Goal: Task Accomplishment & Management: Contribute content

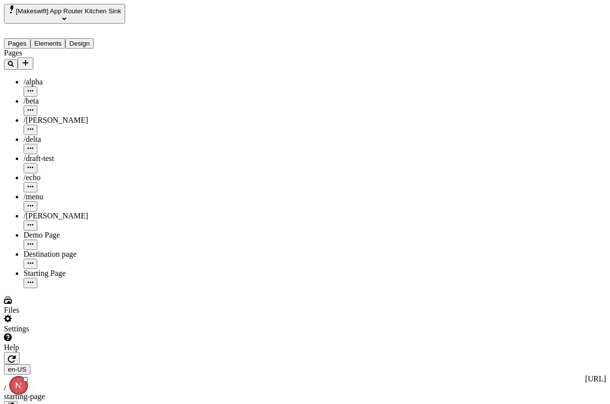
scroll to position [0, 317]
click at [67, 24] on div "Pages Elements Design" at bounding box center [76, 36] width 144 height 25
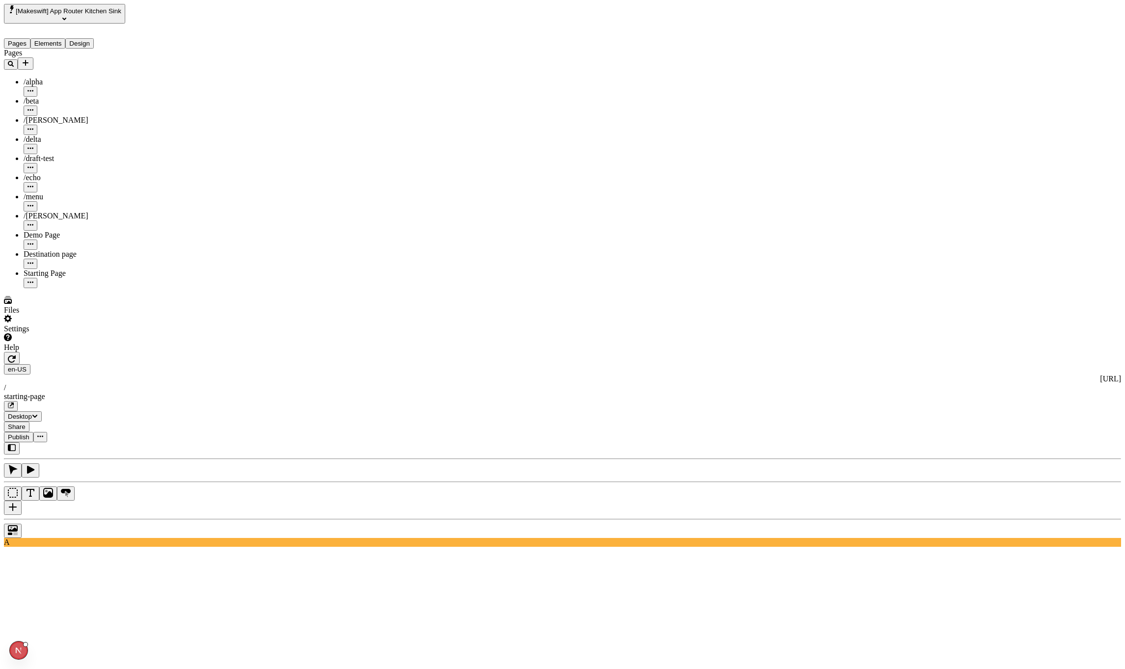
click at [20, 352] on button "button" at bounding box center [12, 358] width 16 height 12
click at [29, 59] on icon "Add new" at bounding box center [26, 63] width 8 height 8
click at [110, 89] on div "Blank page" at bounding box center [123, 103] width 33 height 28
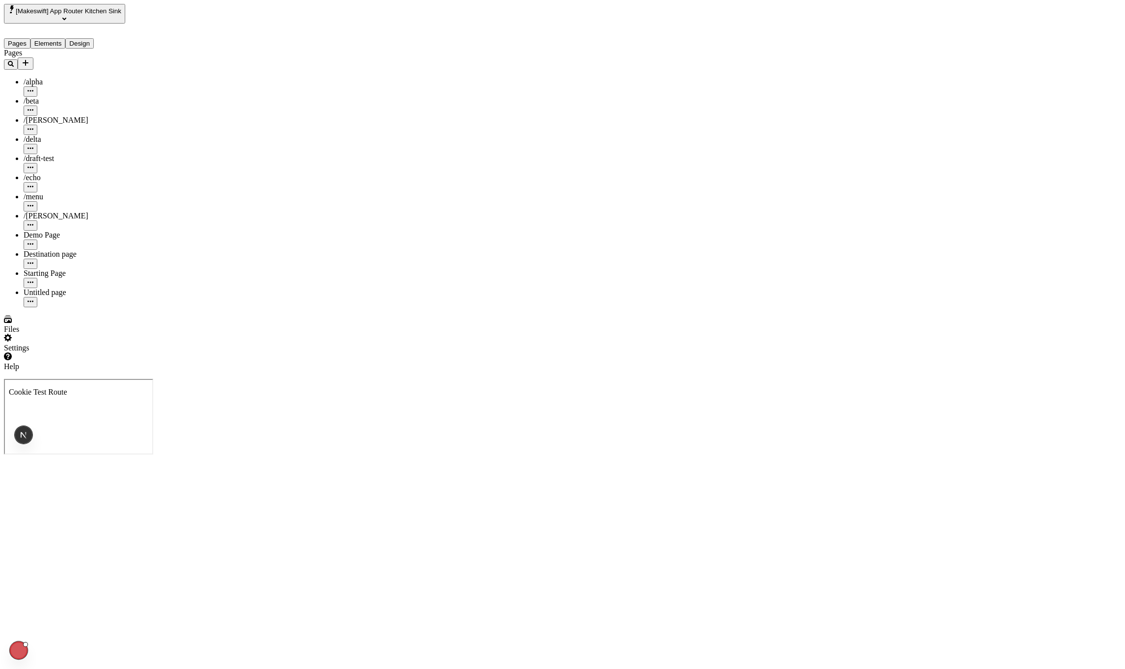
click at [42, 288] on div "Untitled page" at bounding box center [86, 292] width 125 height 9
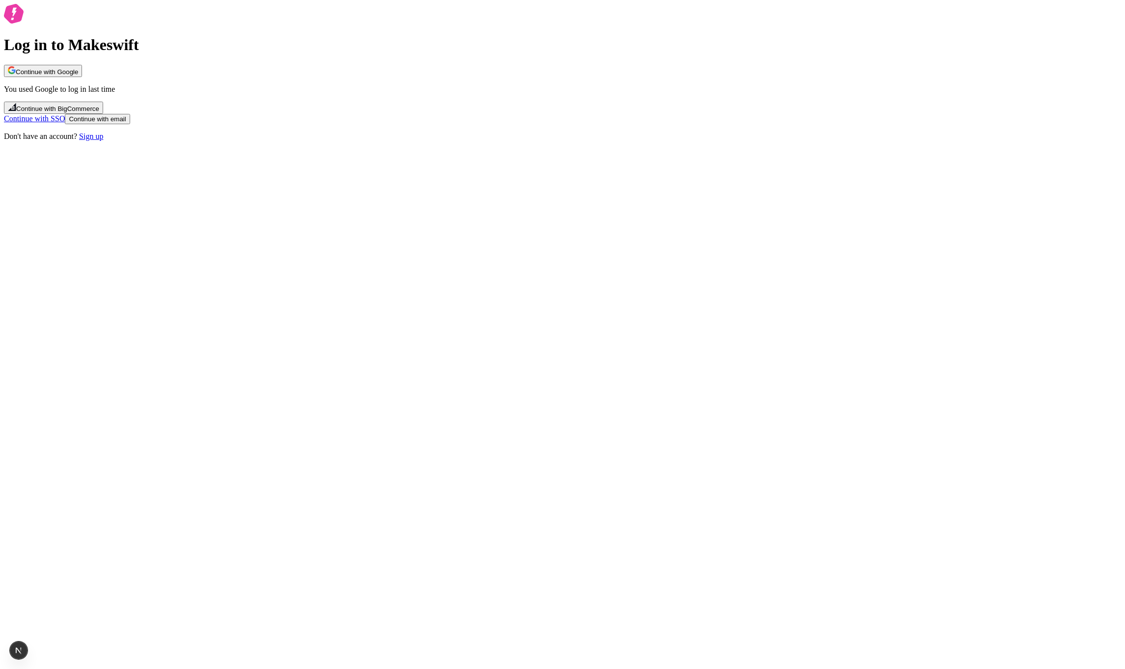
click at [82, 77] on button "Continue with Google" at bounding box center [43, 71] width 78 height 12
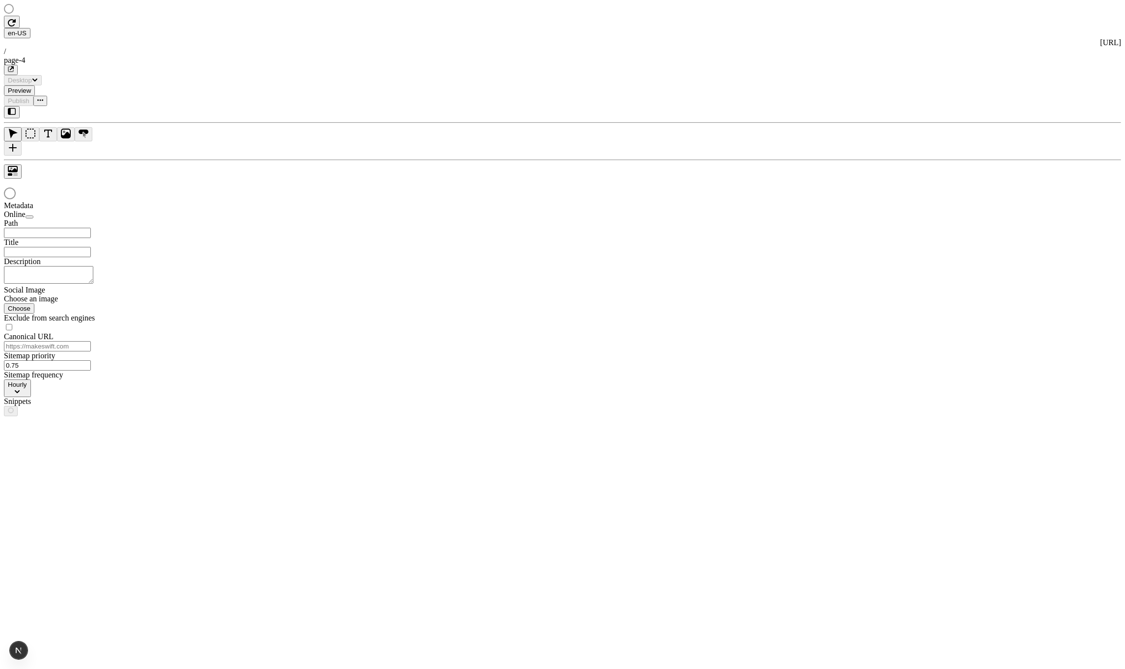
type input "/page-4"
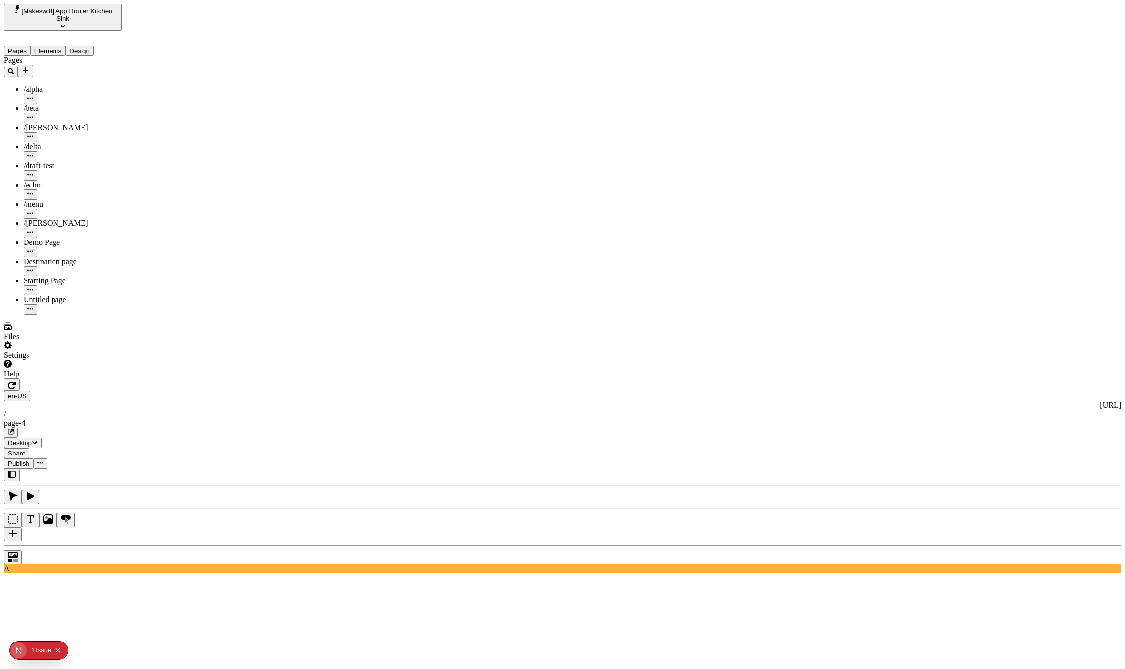
type input "target"
click at [456, 668] on use at bounding box center [431, 678] width 50 height 20
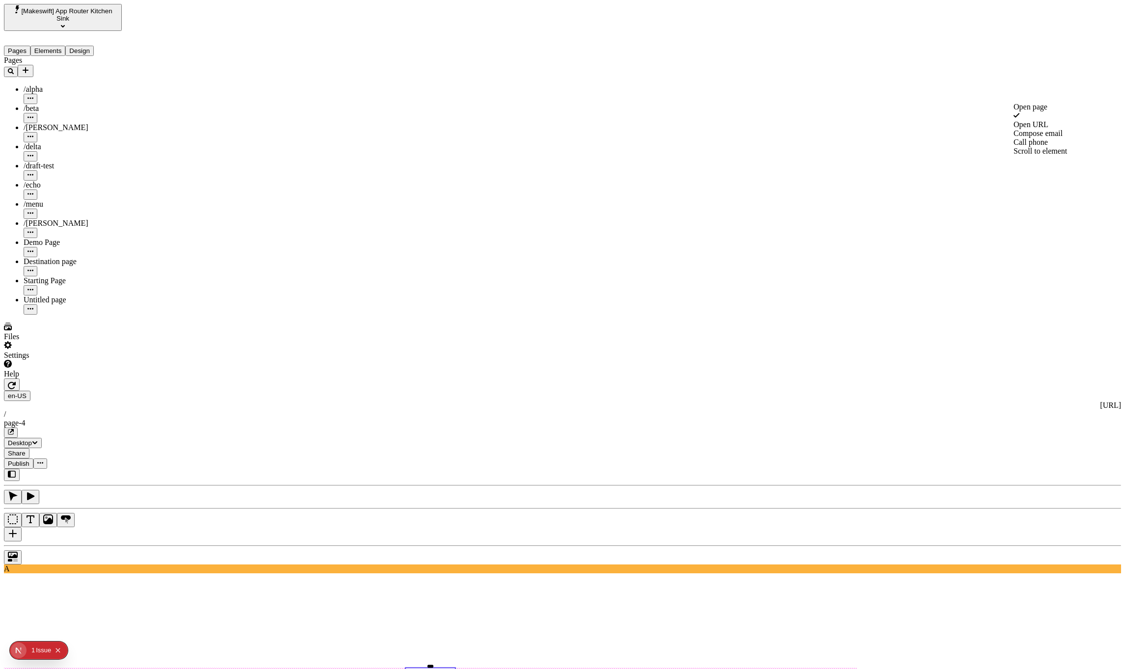
click at [1052, 156] on div "Scroll to element" at bounding box center [1067, 151] width 106 height 9
type input "ta"
click at [1037, 130] on div "ta rget" at bounding box center [1067, 125] width 106 height 9
type input "target"
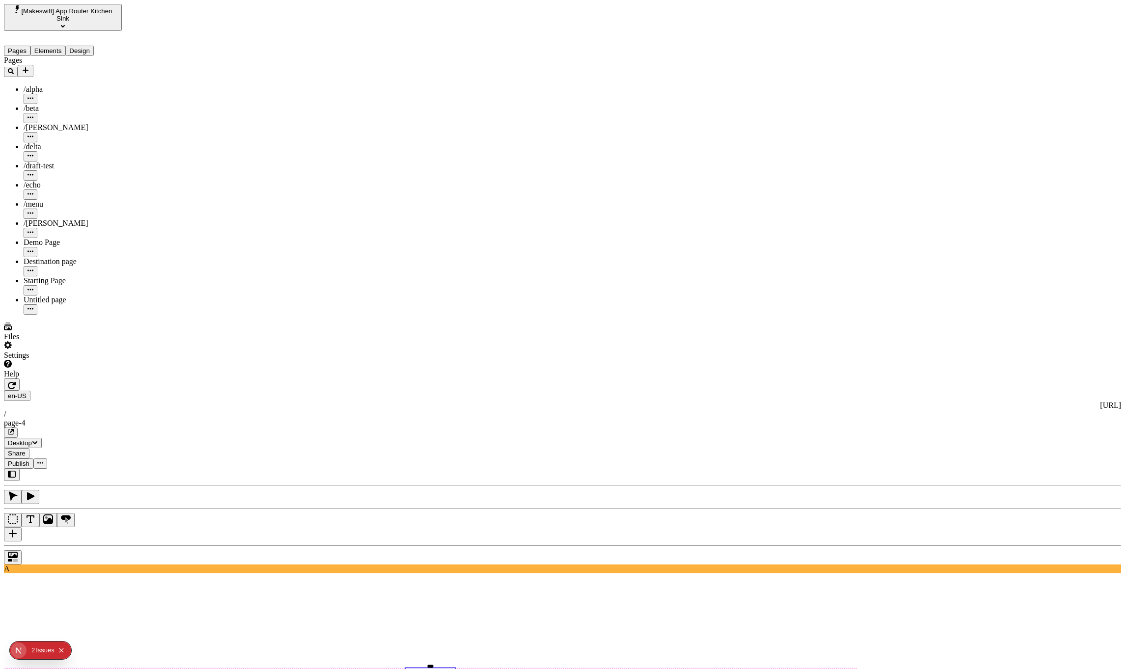
click at [20, 379] on button "button" at bounding box center [12, 385] width 16 height 12
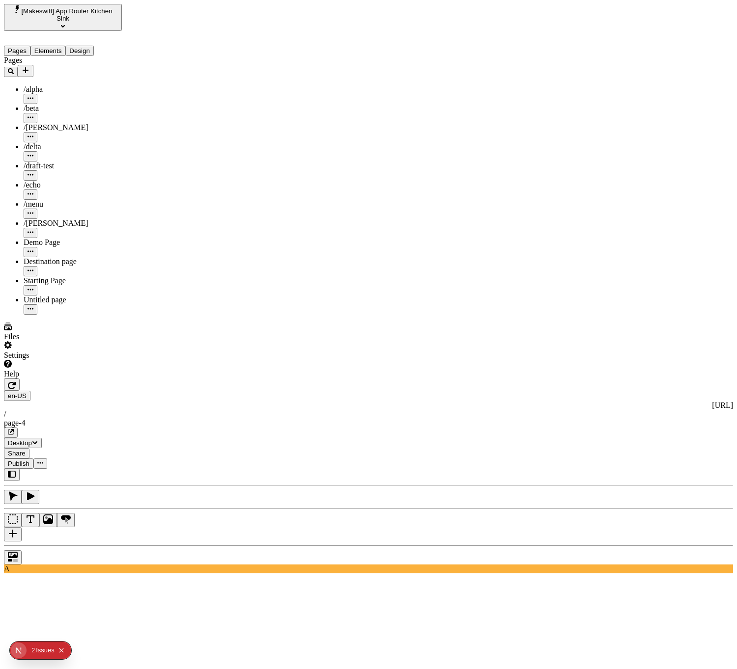
click at [16, 382] on icon "button" at bounding box center [12, 386] width 8 height 8
click at [39, 490] on button "button" at bounding box center [31, 497] width 18 height 14
click at [22, 490] on button "button" at bounding box center [13, 497] width 18 height 14
click at [22, 527] on button "button" at bounding box center [13, 534] width 18 height 14
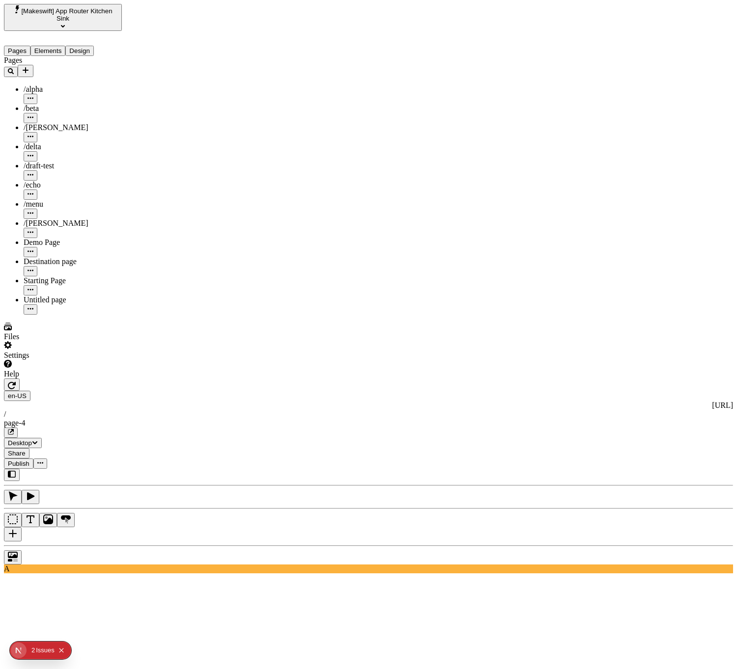
click at [16, 382] on icon "button" at bounding box center [12, 386] width 8 height 8
click at [22, 527] on button "button" at bounding box center [13, 534] width 18 height 14
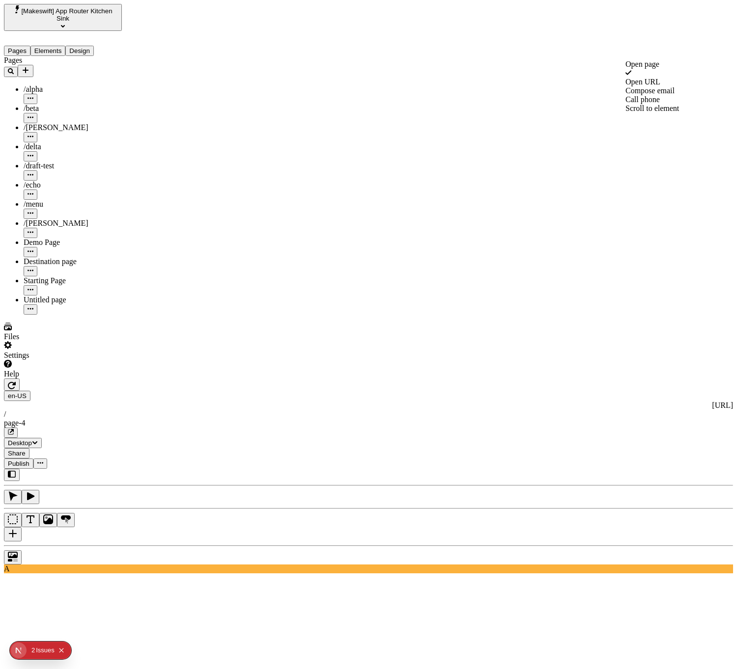
click at [656, 113] on div "Scroll to element" at bounding box center [678, 108] width 106 height 9
click at [653, 88] on div "target" at bounding box center [678, 83] width 106 height 9
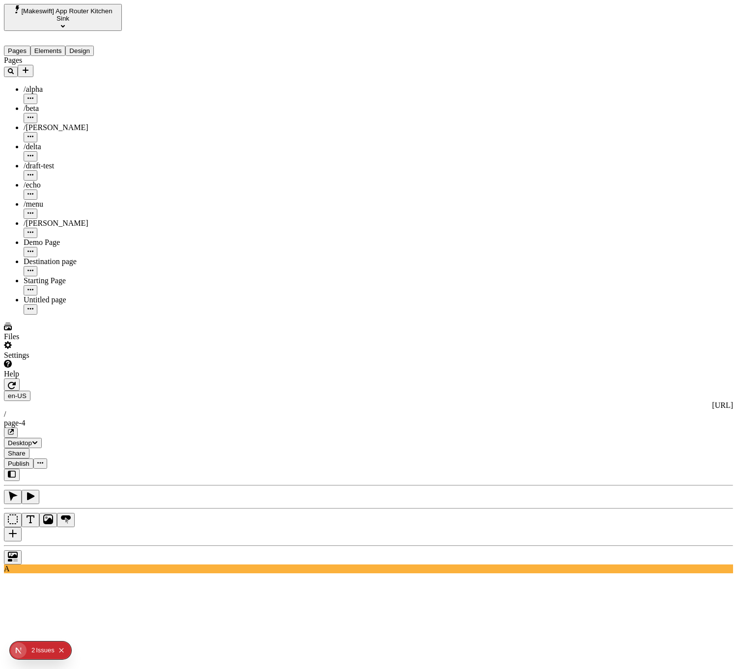
type input "target"
click at [16, 382] on icon "button" at bounding box center [12, 386] width 8 height 8
click at [14, 429] on icon "button" at bounding box center [11, 432] width 6 height 6
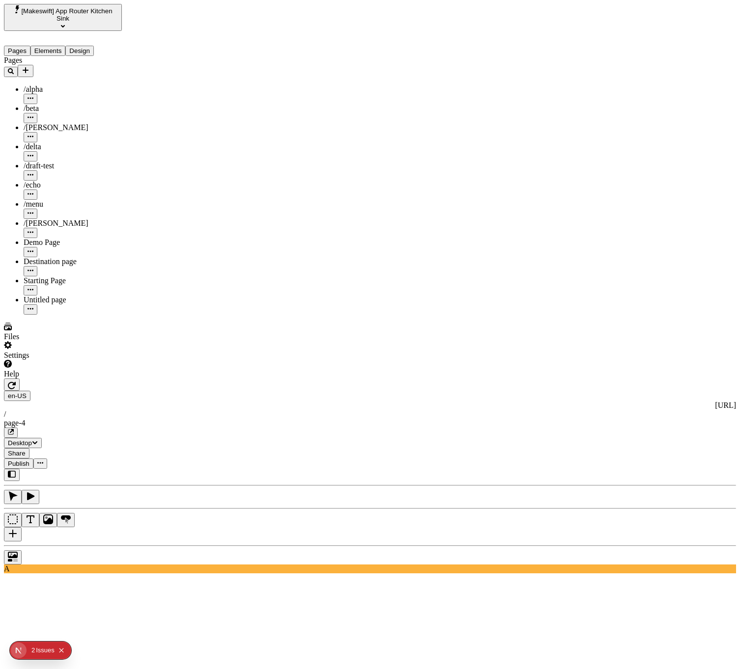
type input "target"
type input "0"
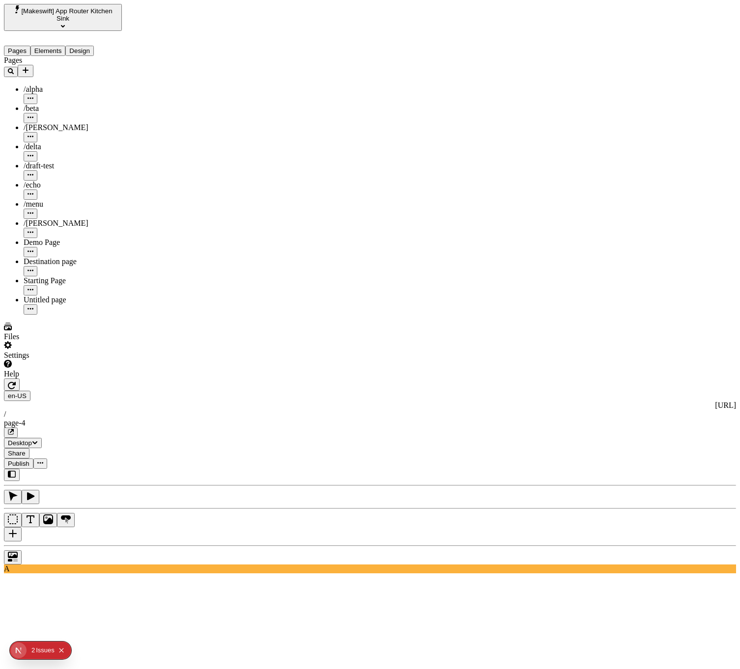
type input "2000"
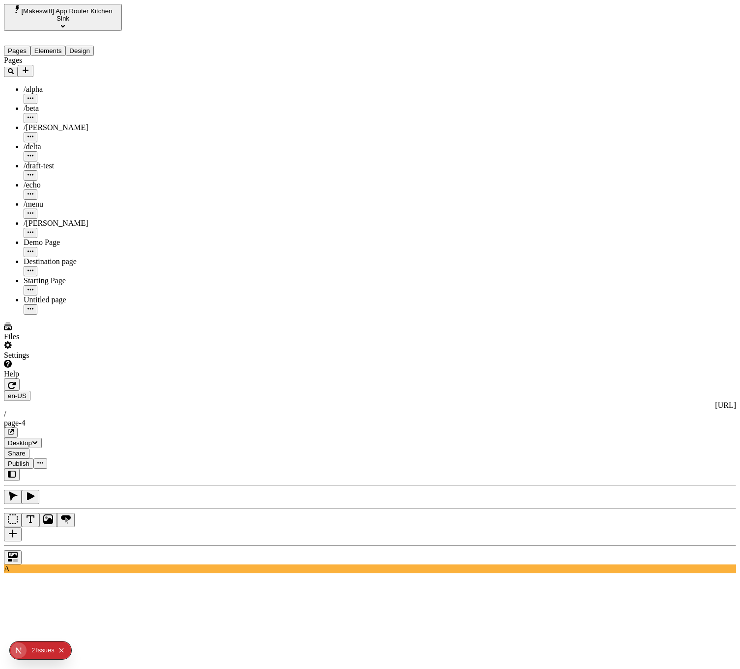
click at [18, 428] on button "button" at bounding box center [11, 433] width 14 height 10
type input "target"
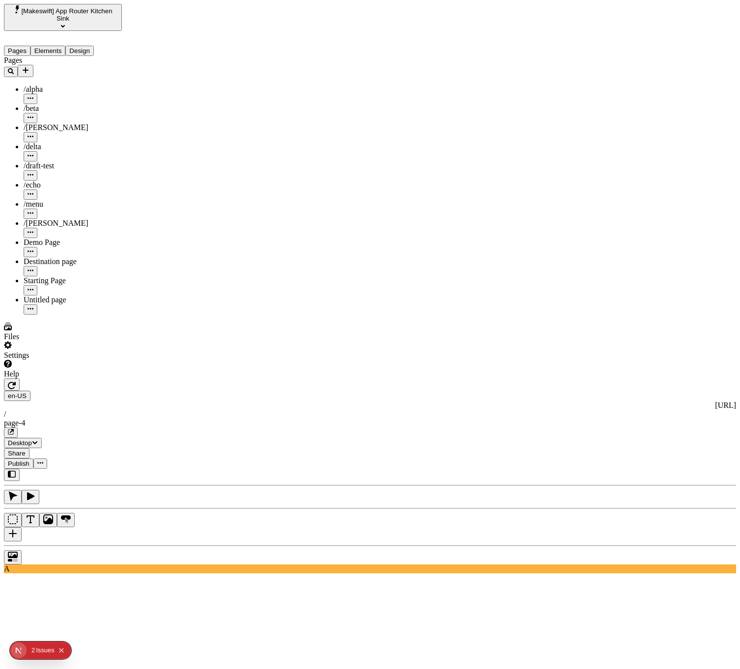
type input "10"
type input "1500"
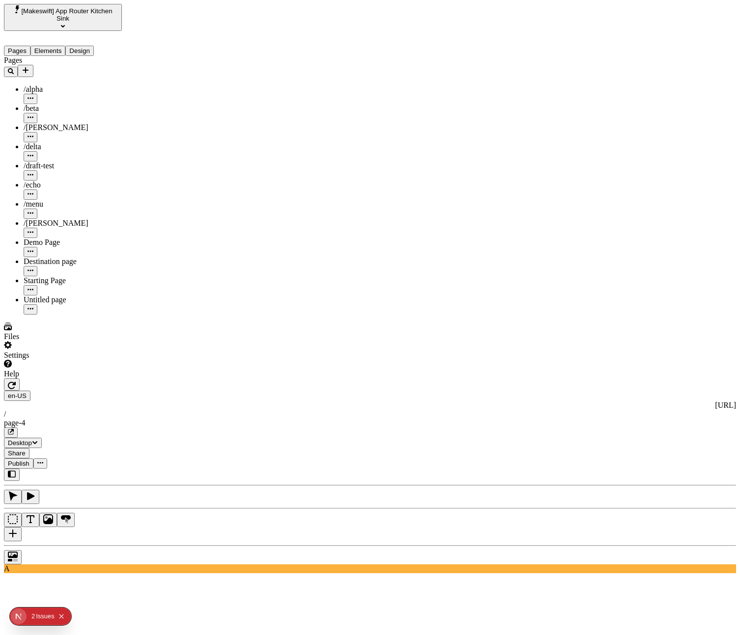
click at [13, 430] on icon "button" at bounding box center [10, 432] width 5 height 5
click at [572, 379] on div "en-US http://localhost:8888 / page-4 Desktop Share Publish" at bounding box center [370, 424] width 732 height 90
click at [29, 460] on span "Publish" at bounding box center [19, 463] width 22 height 7
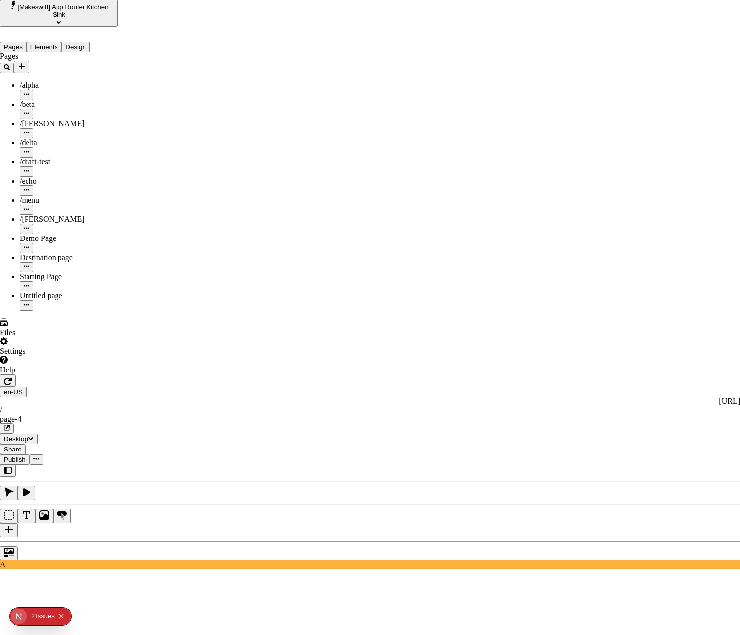
scroll to position [275, 0]
checkbox input "true"
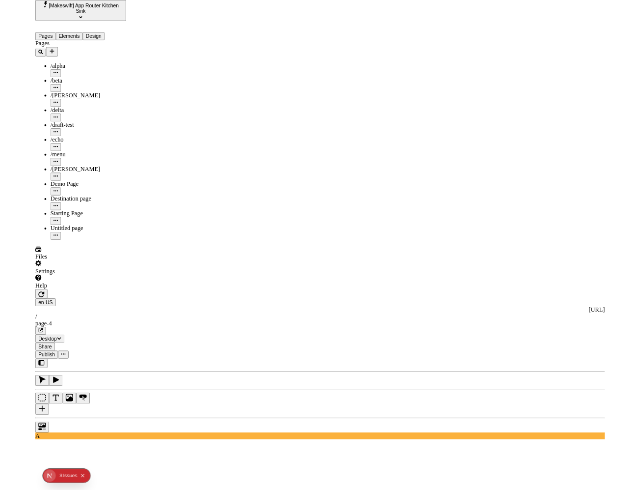
scroll to position [259, 0]
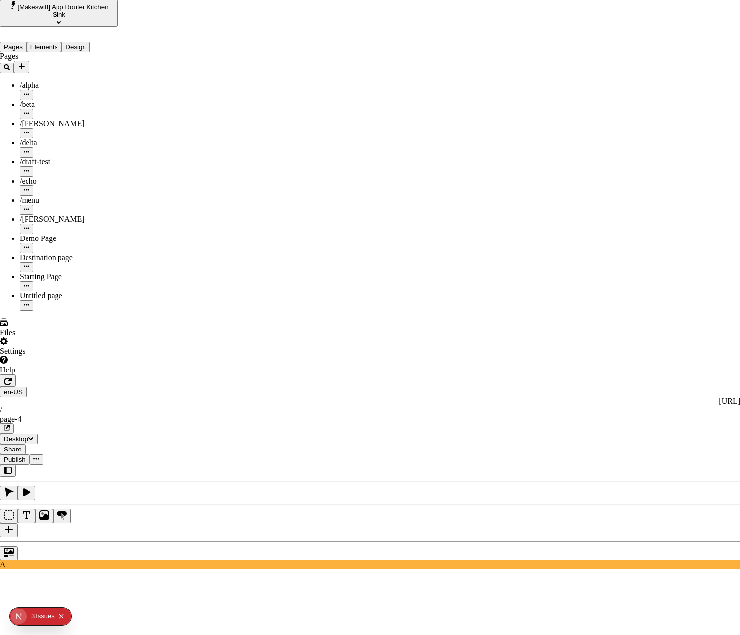
checkbox input "true"
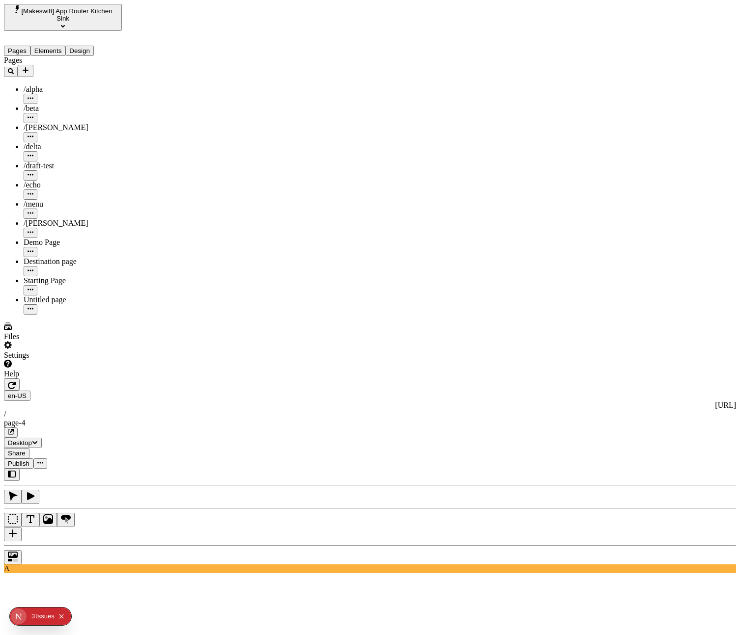
click at [13, 430] on icon "button" at bounding box center [10, 432] width 5 height 5
click at [20, 379] on button "button" at bounding box center [12, 385] width 16 height 12
click at [16, 382] on icon "button" at bounding box center [12, 386] width 8 height 8
click at [39, 490] on button "button" at bounding box center [31, 497] width 18 height 14
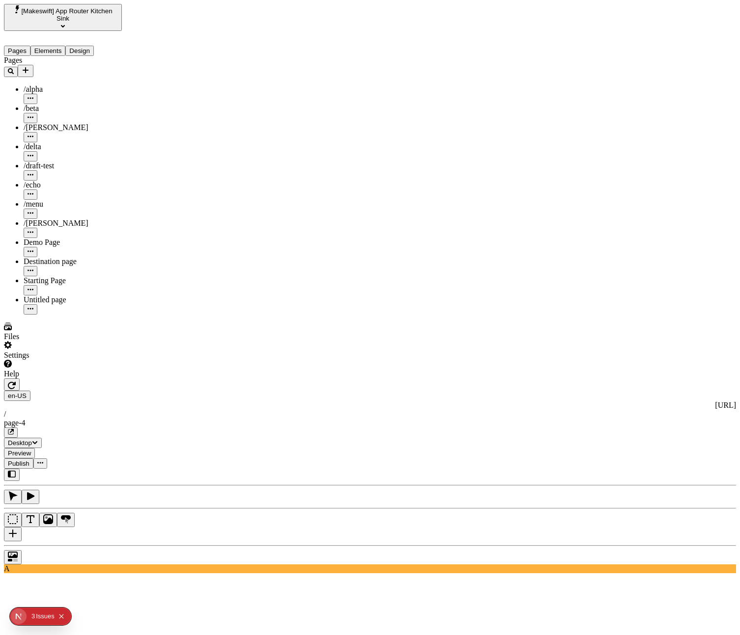
click at [22, 490] on button "button" at bounding box center [13, 497] width 18 height 14
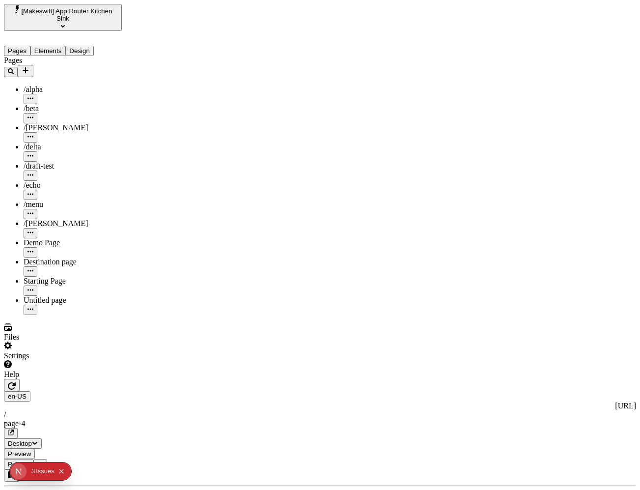
click at [20, 379] on button "button" at bounding box center [12, 385] width 16 height 12
click at [39, 490] on button "button" at bounding box center [31, 497] width 18 height 14
click at [18, 492] on icon "button" at bounding box center [13, 497] width 10 height 10
click at [16, 382] on icon "button" at bounding box center [12, 386] width 8 height 8
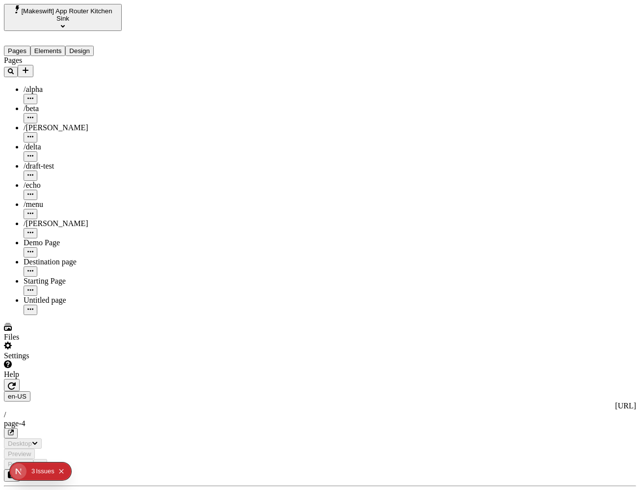
click at [16, 382] on icon "button" at bounding box center [12, 386] width 8 height 8
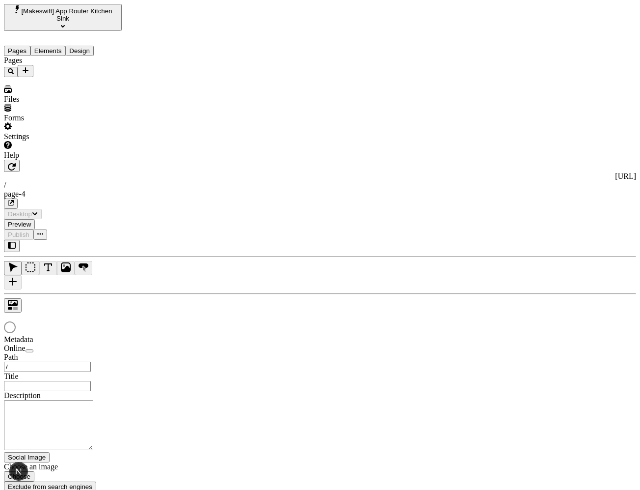
type input "/page-4"
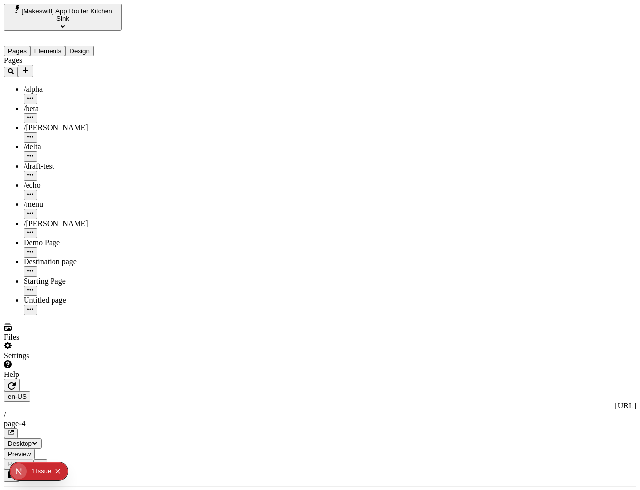
type input "/page-4"
click at [20, 379] on button "button" at bounding box center [12, 385] width 16 height 12
click at [16, 382] on icon "button" at bounding box center [12, 386] width 8 height 8
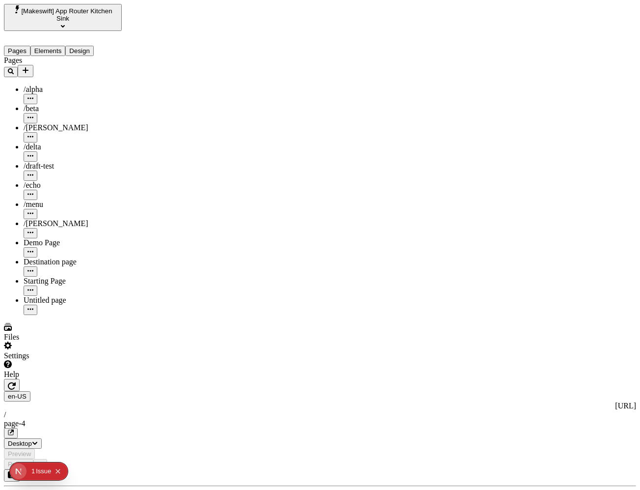
click at [16, 382] on icon "button" at bounding box center [12, 386] width 8 height 8
click at [20, 379] on button "button" at bounding box center [12, 385] width 16 height 12
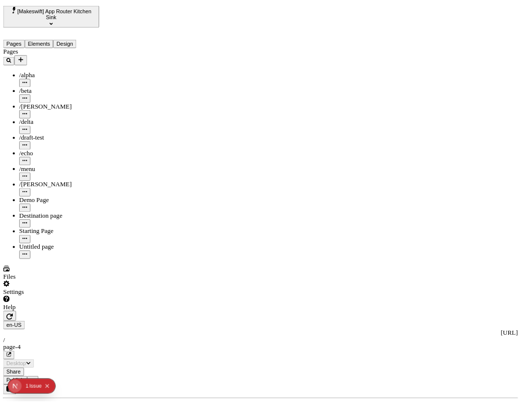
scroll to position [0, 0]
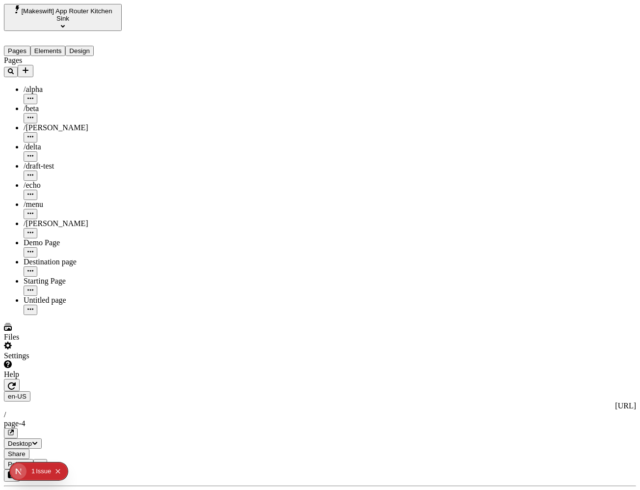
click at [35, 489] on icon "button" at bounding box center [31, 497] width 10 height 10
click at [18, 489] on icon "button" at bounding box center [13, 497] width 10 height 10
click at [16, 382] on icon "button" at bounding box center [12, 385] width 8 height 7
click at [18, 428] on button "button" at bounding box center [11, 433] width 14 height 10
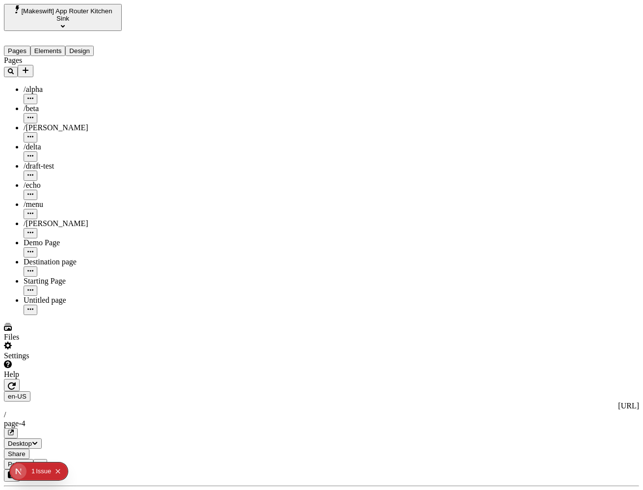
click at [58, 469] on icon "Collapse issues badge" at bounding box center [58, 470] width 4 height 4
click at [30, 341] on div "Files" at bounding box center [63, 332] width 118 height 19
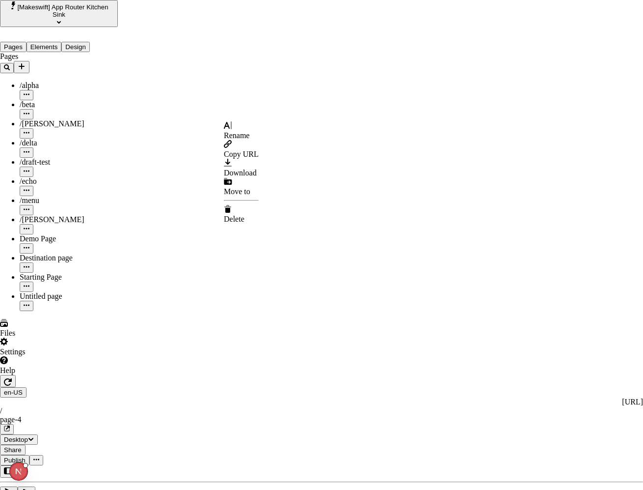
click at [244, 187] on span "Move to" at bounding box center [237, 191] width 27 height 8
click at [253, 150] on div "Site files" at bounding box center [259, 145] width 87 height 9
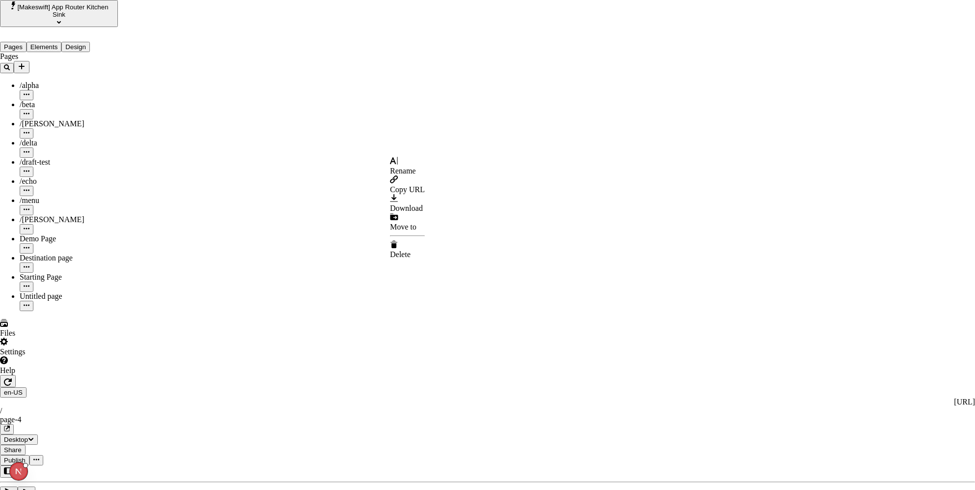
click at [415, 222] on span "Move to" at bounding box center [403, 226] width 27 height 8
click at [413, 176] on div "App Router Test" at bounding box center [425, 171] width 87 height 9
type input "App Router Test"
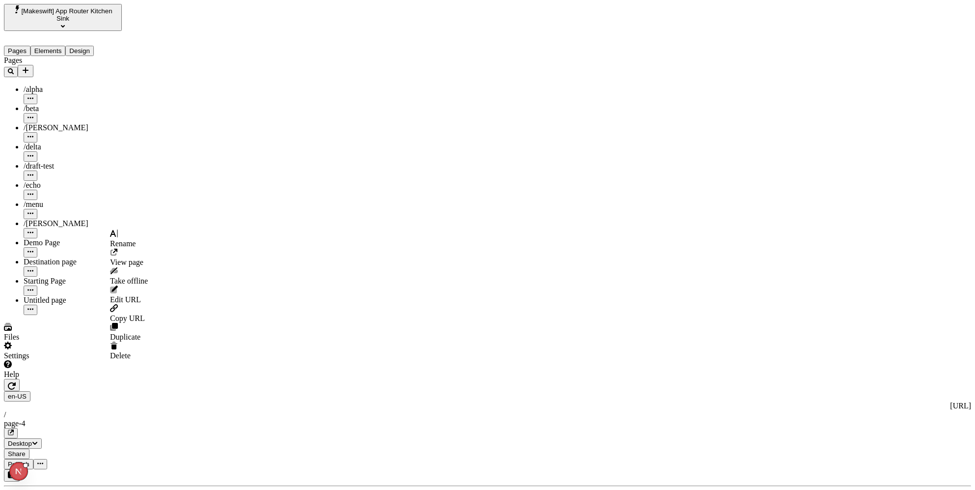
click at [37, 304] on button "button" at bounding box center [31, 309] width 14 height 10
click at [116, 239] on div "Rename" at bounding box center [129, 238] width 38 height 19
type input "Scroll Links Testing"
click at [47, 315] on div "Pages /alpha /beta /[PERSON_NAME] /delta /draft-test /echo /menu /romeo Demo Pa…" at bounding box center [63, 185] width 118 height 259
click at [77, 85] on div "/alpha" at bounding box center [73, 89] width 98 height 9
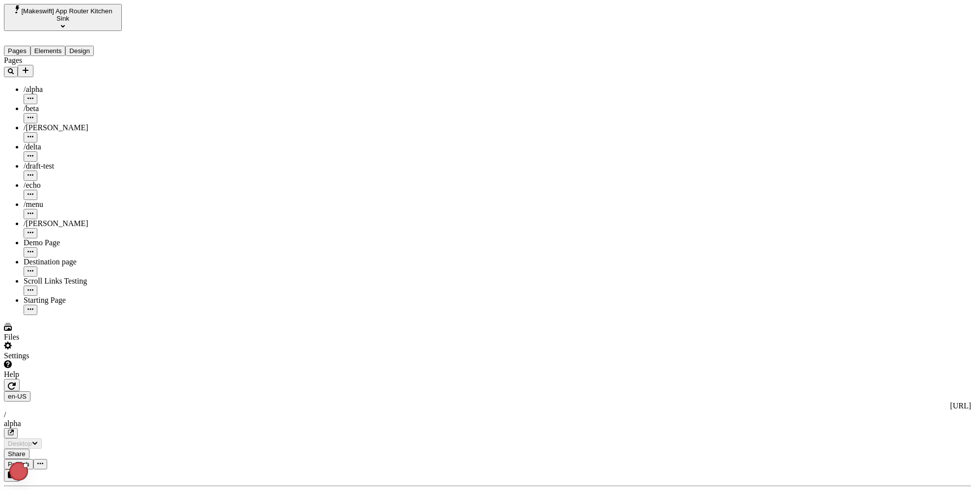
type input "/alpha"
click at [71, 104] on div "/beta" at bounding box center [73, 108] width 98 height 9
type input "/beta"
click at [65, 123] on div "/[PERSON_NAME]" at bounding box center [73, 127] width 98 height 9
type input "/[PERSON_NAME]"
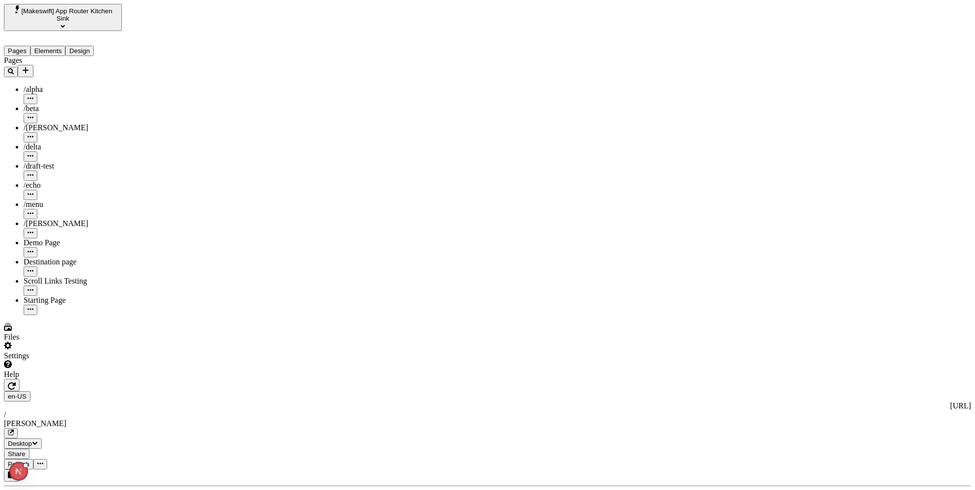
click at [63, 162] on div "/draft-test" at bounding box center [73, 166] width 98 height 9
type input "/draft-test"
click at [33, 172] on icon "button" at bounding box center [31, 175] width 6 height 6
click at [126, 238] on div "Delete" at bounding box center [129, 247] width 38 height 19
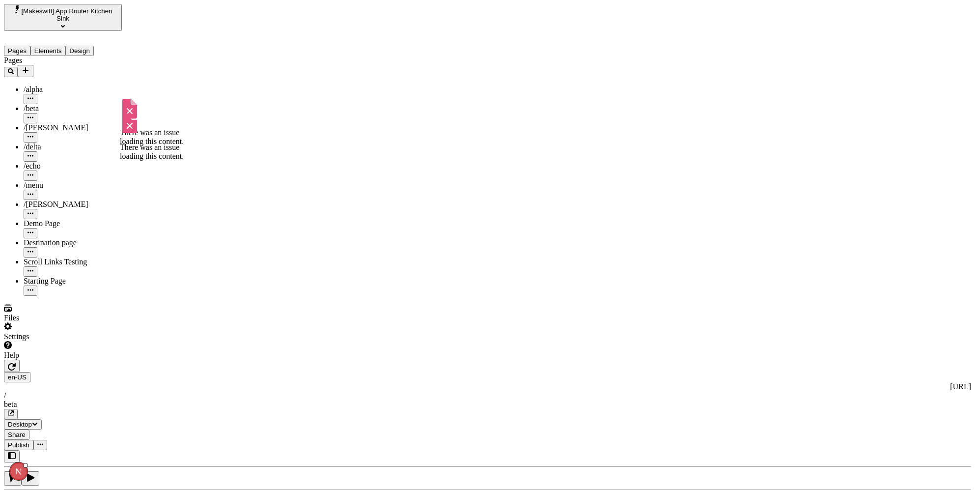
click at [57, 181] on div "/menu" at bounding box center [73, 190] width 98 height 19
type input "/menu"
click at [33, 191] on icon "button" at bounding box center [31, 194] width 6 height 6
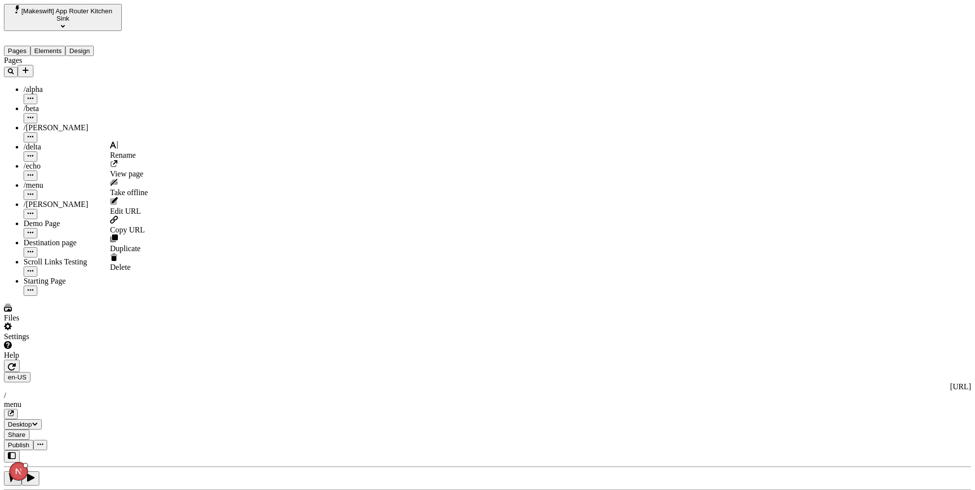
click at [131, 263] on span "Delete" at bounding box center [120, 267] width 21 height 8
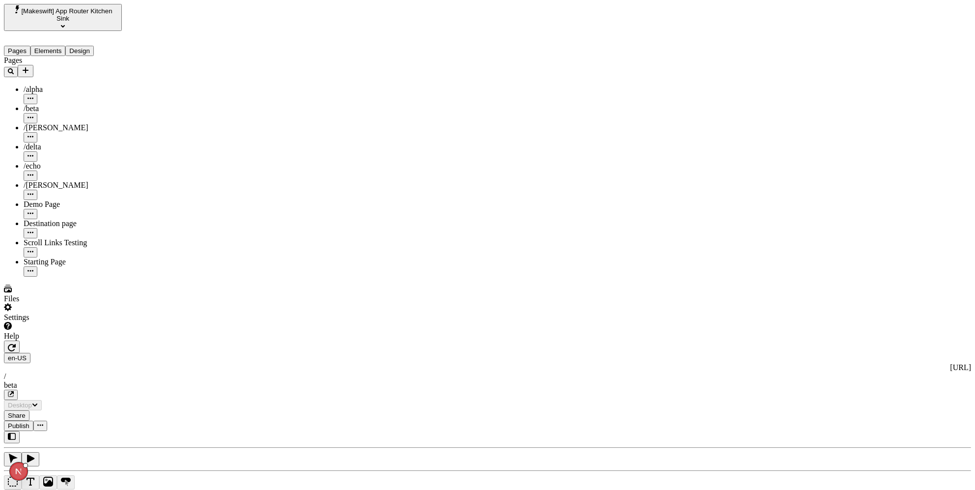
click at [41, 181] on div "/[PERSON_NAME]" at bounding box center [73, 185] width 98 height 9
click at [33, 191] on icon "button" at bounding box center [31, 194] width 6 height 6
click at [48, 236] on div "Pages /alpha /beta /[PERSON_NAME] /delta /echo /romeo Demo Page Destination pag…" at bounding box center [63, 166] width 118 height 220
click at [46, 257] on div "Starting Page" at bounding box center [73, 261] width 98 height 9
type input "/starting-page"
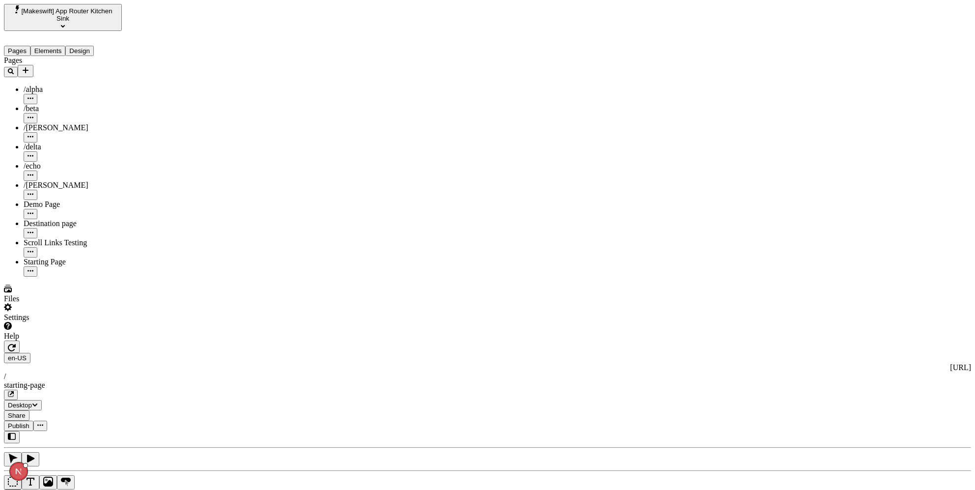
click at [67, 257] on div "Pages /alpha /beta /[PERSON_NAME] /delta /echo /romeo Demo Page Destination pag…" at bounding box center [63, 166] width 118 height 220
click at [55, 248] on div "Pages /alpha /beta /[PERSON_NAME] /delta /echo /romeo Demo Page Destination pag…" at bounding box center [63, 166] width 118 height 220
click at [22, 489] on button "button" at bounding box center [13, 496] width 18 height 14
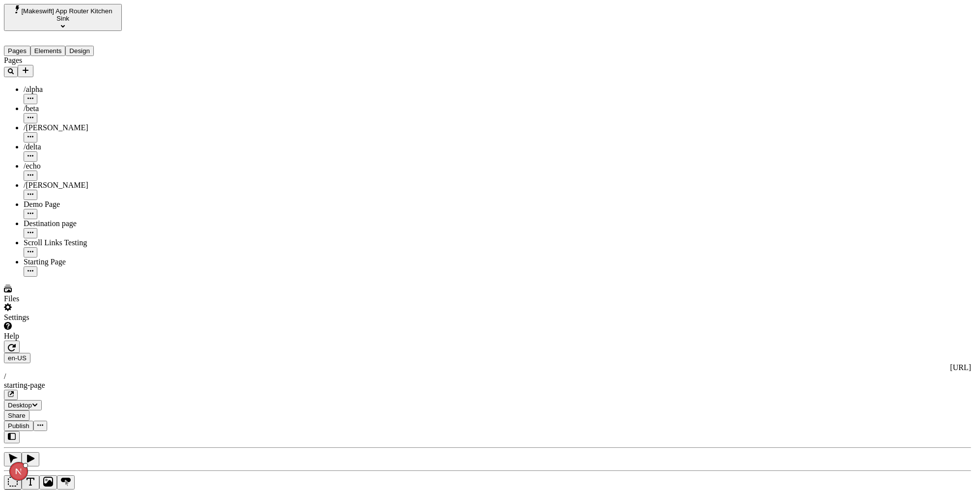
click at [22, 489] on button "button" at bounding box center [13, 496] width 18 height 14
click at [29, 66] on icon "Add new" at bounding box center [26, 70] width 8 height 8
click at [80, 94] on div "Blank page" at bounding box center [96, 103] width 33 height 28
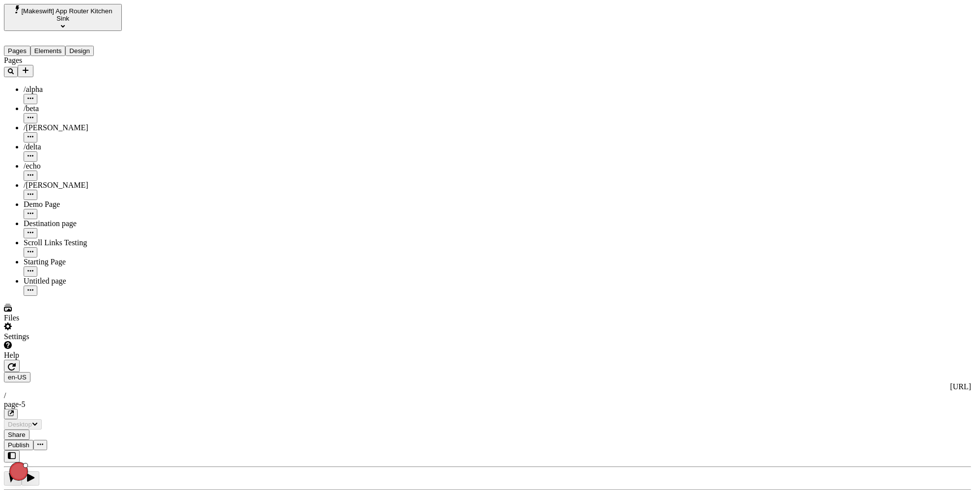
type input "/page-5"
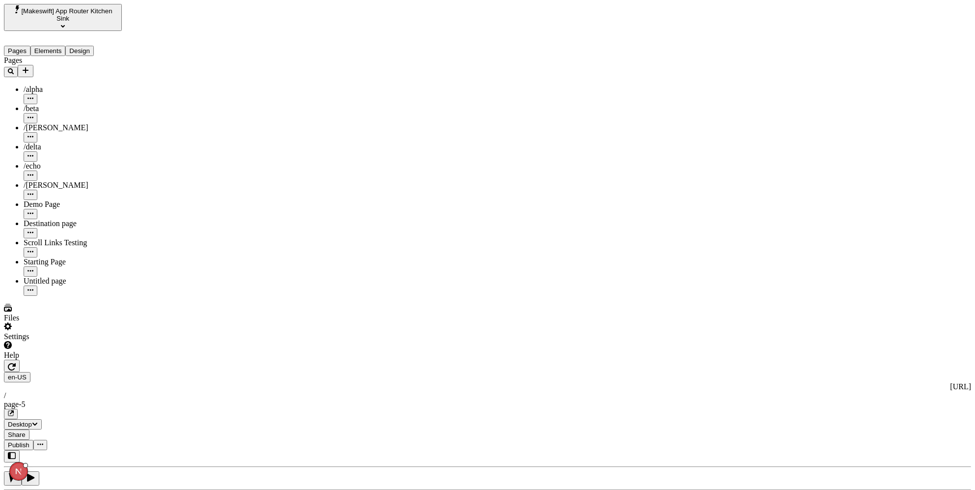
type input "18"
type input "1.5"
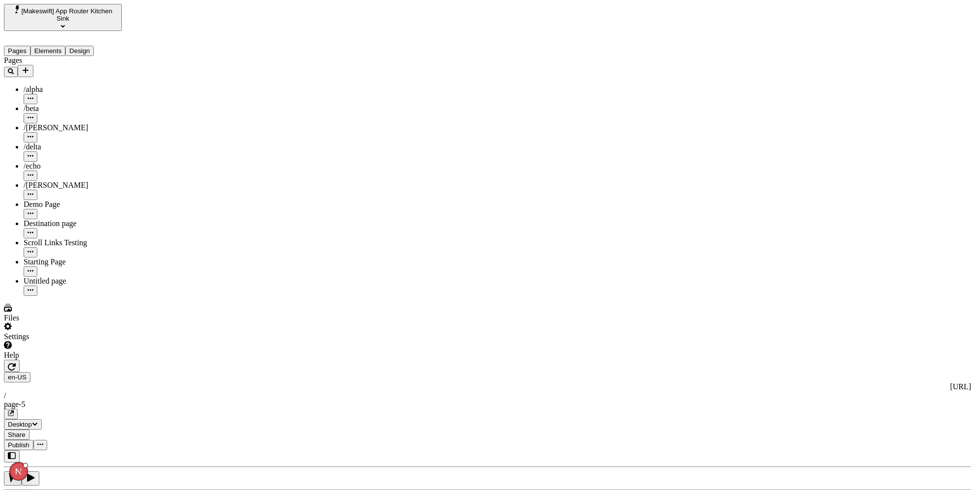
type textarea "This is some text"
click at [58, 341] on div "Settings" at bounding box center [63, 331] width 118 height 19
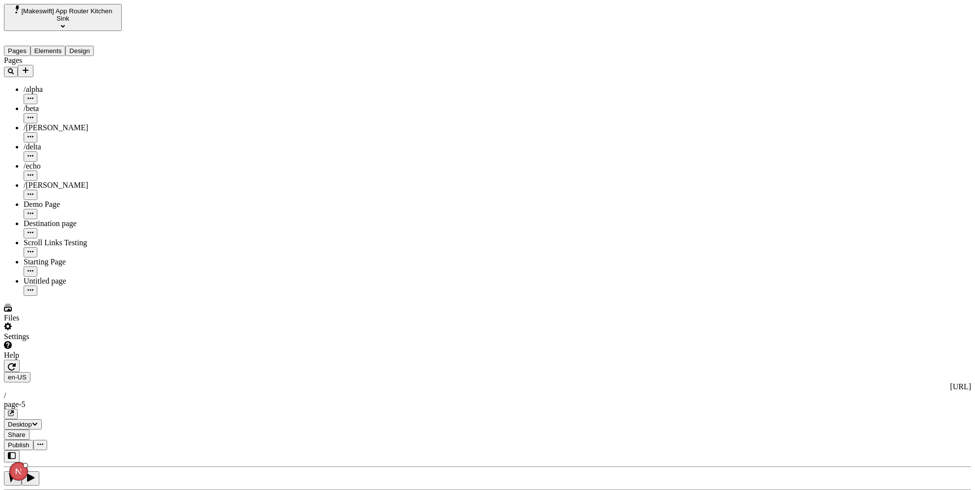
click at [57, 359] on div "Help" at bounding box center [63, 350] width 118 height 19
click at [62, 464] on span "Copy diagnostics" at bounding box center [66, 468] width 55 height 8
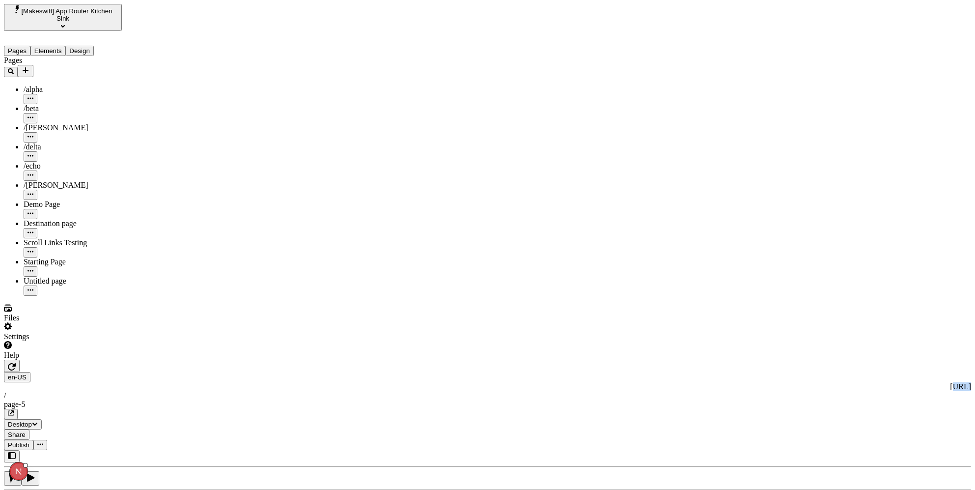
click at [16, 362] on icon "button" at bounding box center [12, 366] width 8 height 8
click at [60, 341] on div "Settings" at bounding box center [63, 331] width 118 height 19
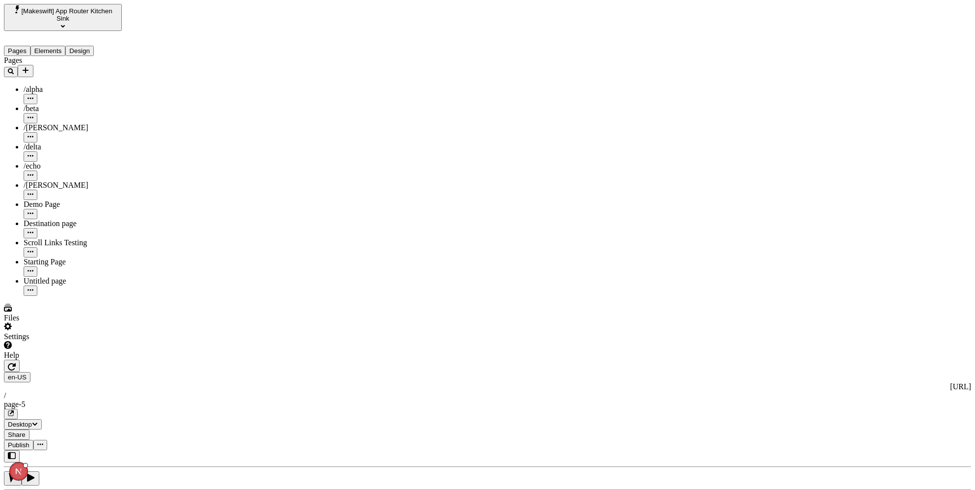
click at [51, 359] on div "Files Settings Help" at bounding box center [63, 331] width 118 height 56
click at [46, 359] on div "Help" at bounding box center [63, 350] width 118 height 19
click at [79, 464] on span "Copy diagnostics" at bounding box center [66, 468] width 55 height 8
click at [61, 341] on div "Settings" at bounding box center [63, 331] width 118 height 19
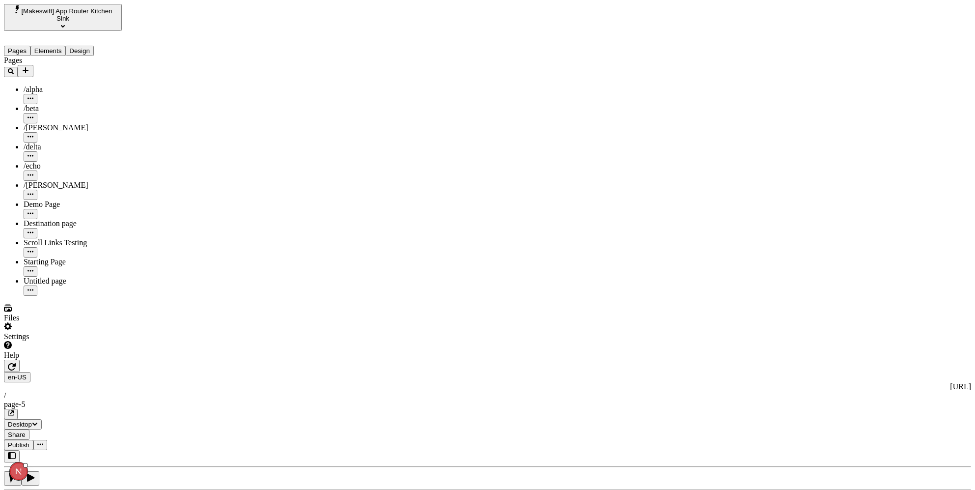
click at [64, 359] on div "Help" at bounding box center [63, 350] width 118 height 19
click at [92, 464] on span "Copy diagnostics" at bounding box center [66, 468] width 55 height 8
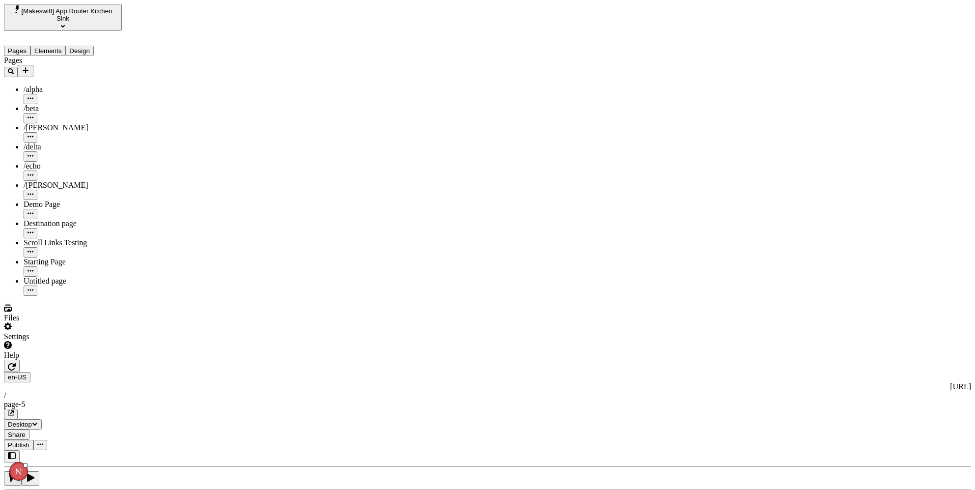
type input "Hello"
click at [63, 359] on div "Help" at bounding box center [63, 350] width 118 height 19
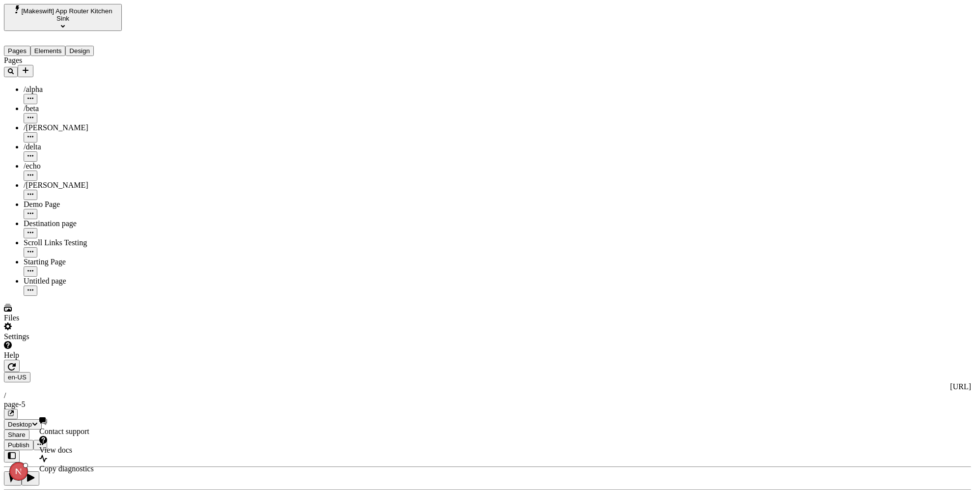
click at [69, 464] on span "Copy diagnostics" at bounding box center [66, 468] width 55 height 8
click at [58, 341] on div "Settings" at bounding box center [63, 331] width 118 height 19
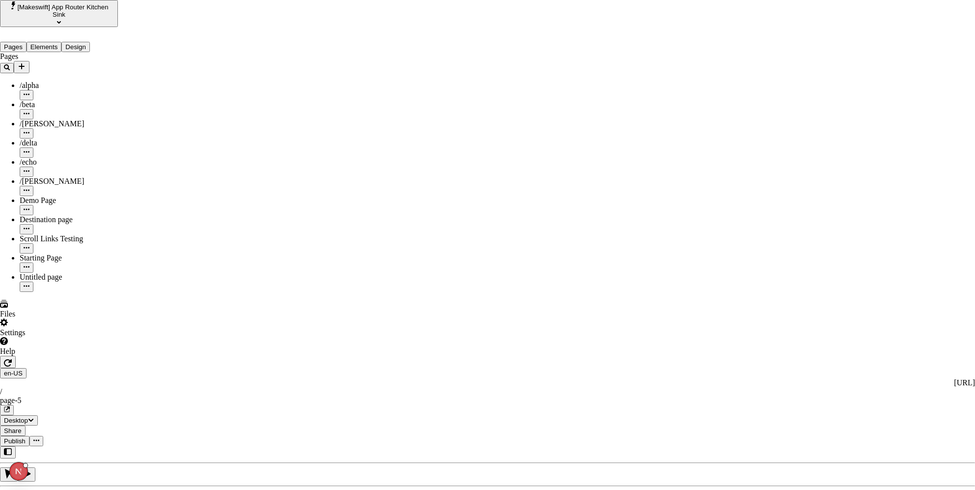
drag, startPoint x: 112, startPoint y: 424, endPoint x: 56, endPoint y: 440, distance: 58.1
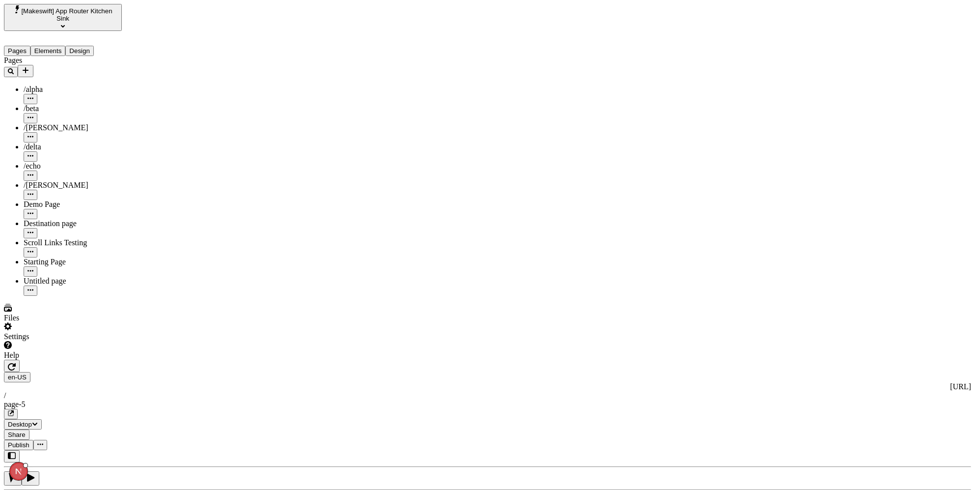
click at [61, 359] on div "Help" at bounding box center [63, 350] width 118 height 19
click at [66, 464] on span "Copy diagnostics" at bounding box center [66, 468] width 55 height 8
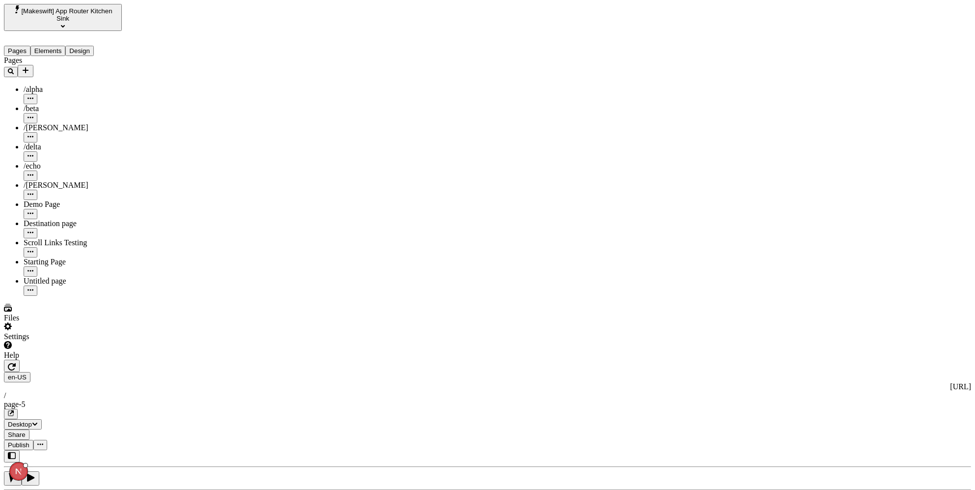
click at [16, 362] on icon "button" at bounding box center [12, 366] width 8 height 8
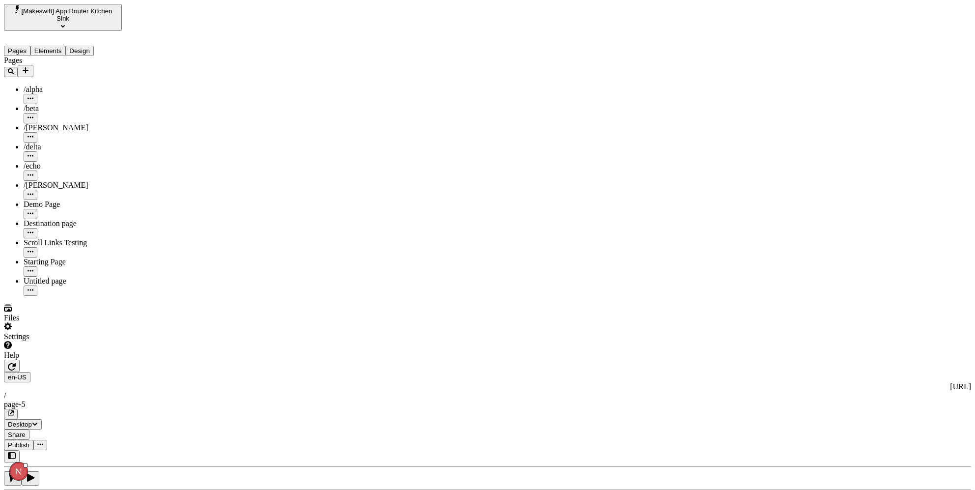
type input "Hello"
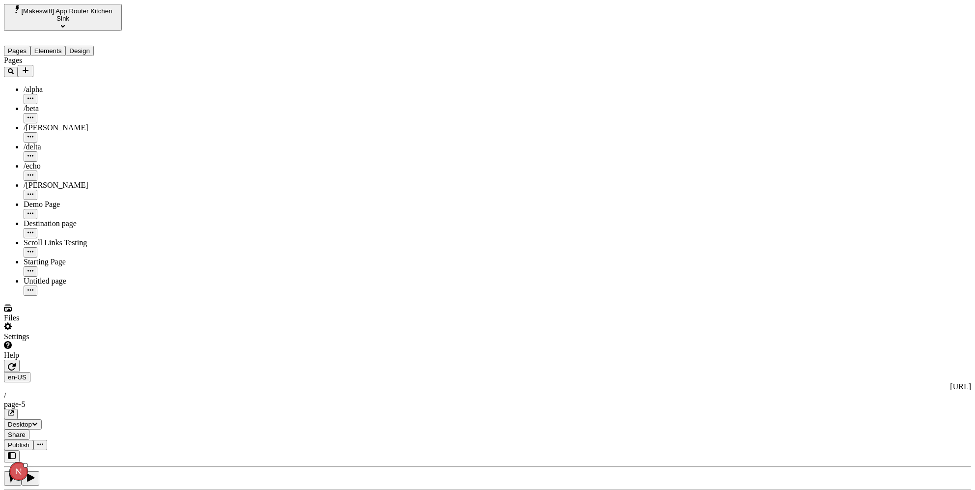
click at [50, 341] on div "Settings" at bounding box center [63, 331] width 118 height 19
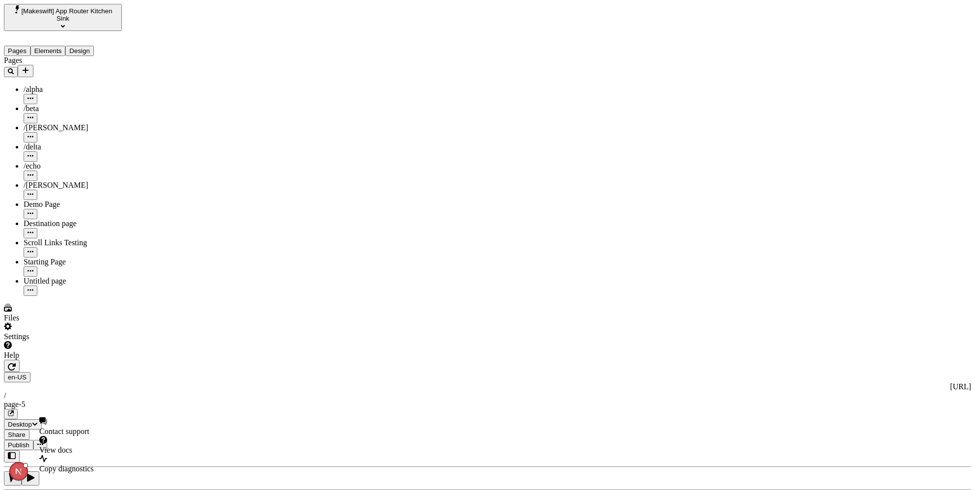
click at [51, 359] on div "Help" at bounding box center [63, 350] width 118 height 19
click at [59, 464] on span "Copy diagnostics" at bounding box center [66, 468] width 55 height 8
